Goal: Task Accomplishment & Management: Manage account settings

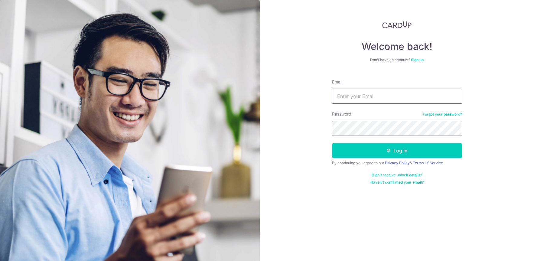
type input "[EMAIL_ADDRESS][DOMAIN_NAME]"
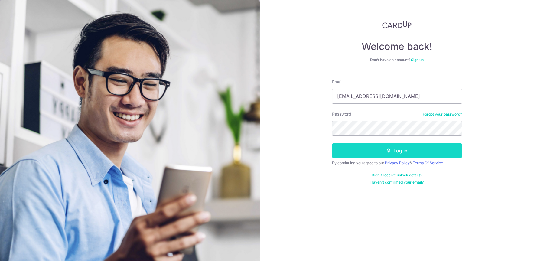
click at [367, 154] on button "Log in" at bounding box center [397, 150] width 130 height 15
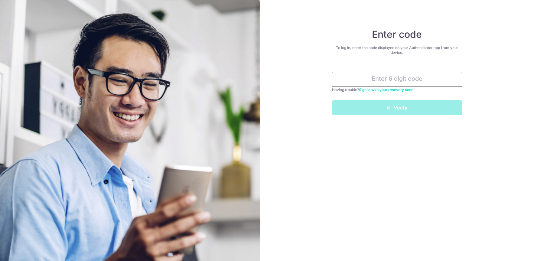
click at [373, 77] on input "text" at bounding box center [397, 79] width 130 height 15
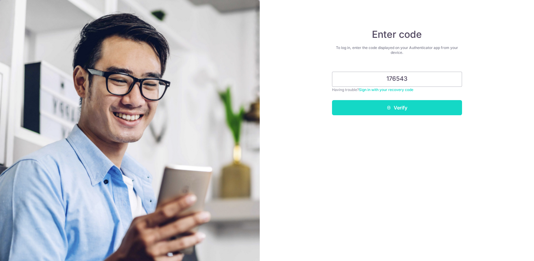
type input "176543"
click at [383, 106] on button "Verify" at bounding box center [397, 107] width 130 height 15
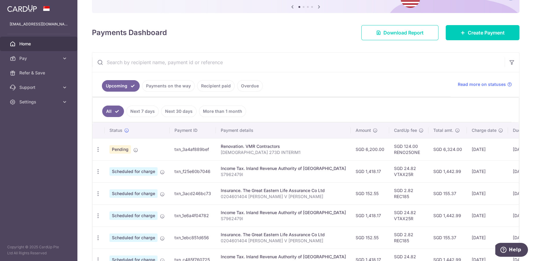
scroll to position [97, 0]
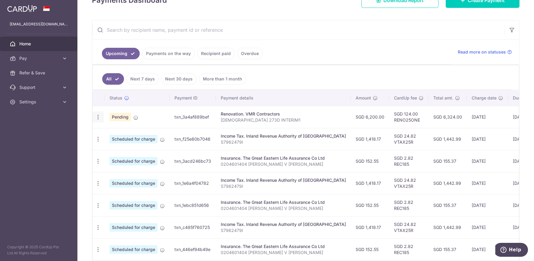
click at [98, 116] on icon "button" at bounding box center [98, 117] width 6 height 6
click at [116, 147] on span "Cancel payment" at bounding box center [130, 148] width 40 height 7
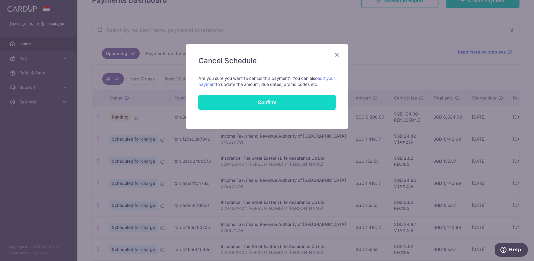
click at [247, 104] on button "Confirm" at bounding box center [266, 102] width 137 height 15
